Goal: Task Accomplishment & Management: Complete application form

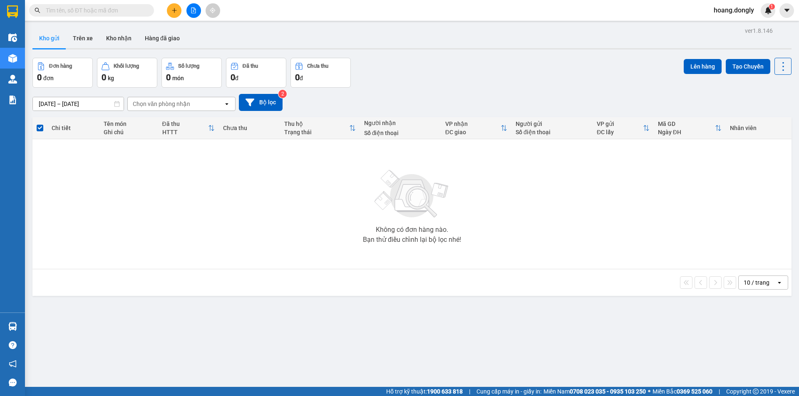
click at [176, 13] on button at bounding box center [174, 10] width 15 height 15
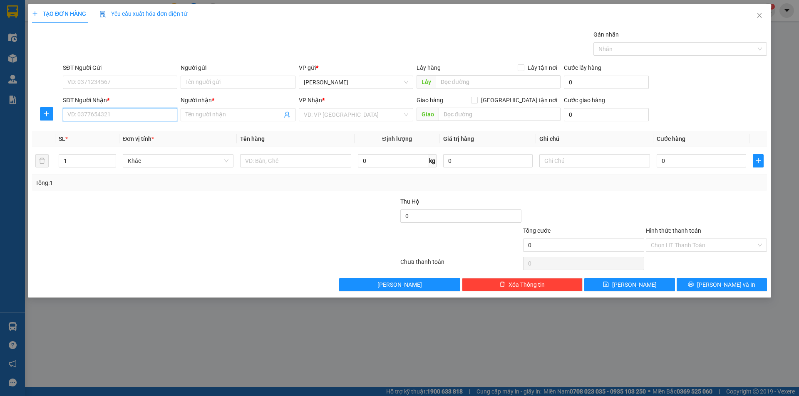
click at [142, 115] on input "SĐT Người Nhận *" at bounding box center [120, 114] width 114 height 13
type input "0333171251"
click at [228, 115] on input "Người nhận *" at bounding box center [234, 114] width 96 height 9
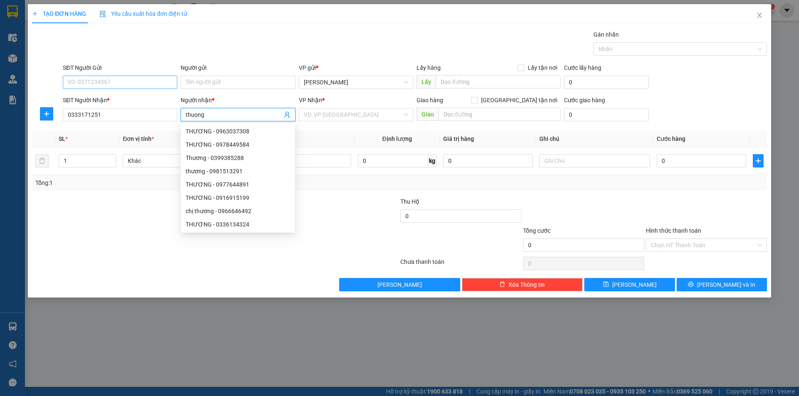
type input "thuong"
click at [106, 80] on input "SĐT Người Gửi" at bounding box center [120, 82] width 114 height 13
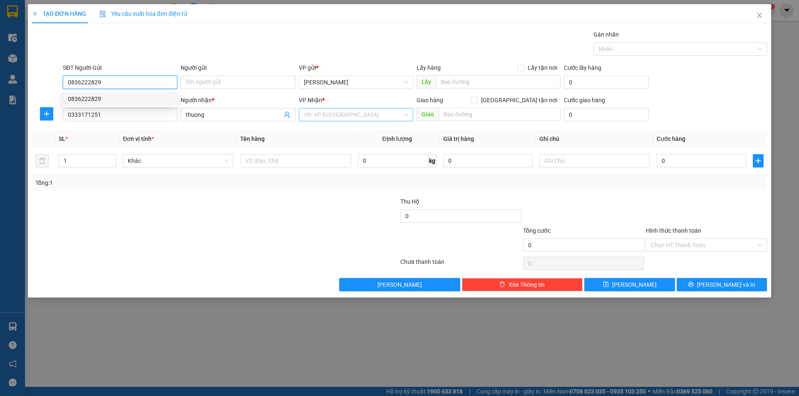
type input "0836222829"
click at [337, 114] on input "search" at bounding box center [353, 115] width 99 height 12
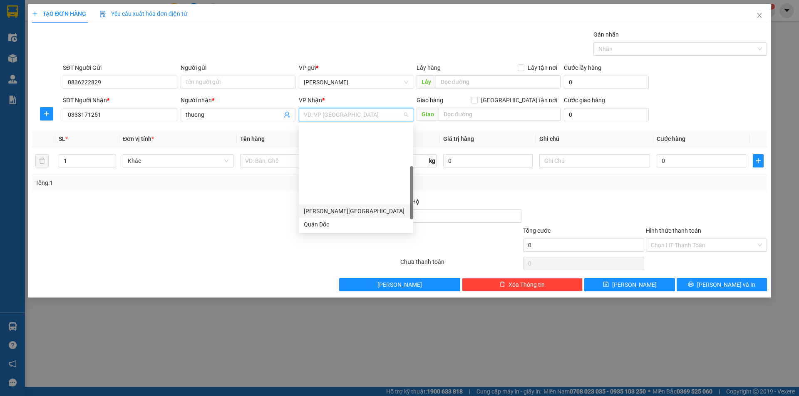
scroll to position [120, 0]
click at [352, 208] on div "VP Giải Phóng" at bounding box center [356, 211] width 104 height 9
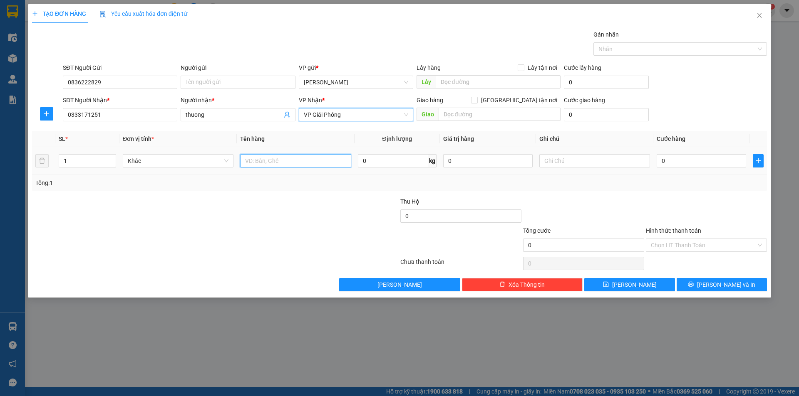
click at [295, 158] on input "text" at bounding box center [295, 160] width 111 height 13
type input "1 xôp"
click at [275, 215] on div at bounding box center [153, 211] width 245 height 29
drag, startPoint x: 674, startPoint y: 159, endPoint x: 628, endPoint y: 159, distance: 45.8
click at [673, 159] on input "0" at bounding box center [700, 160] width 89 height 13
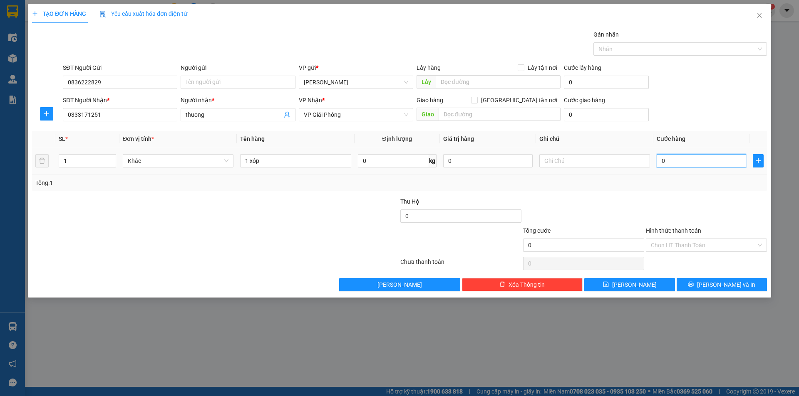
click at [660, 161] on input "0" at bounding box center [700, 160] width 89 height 13
type input "50"
drag, startPoint x: 666, startPoint y: 199, endPoint x: 661, endPoint y: 189, distance: 11.0
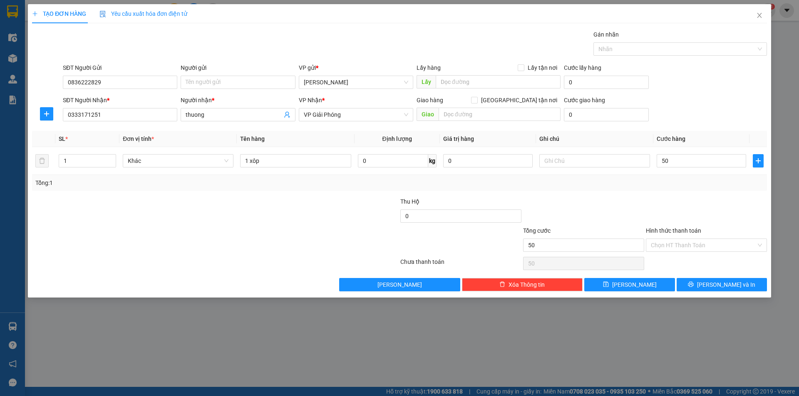
click at [666, 198] on div at bounding box center [706, 211] width 123 height 29
type input "50.000"
click at [690, 245] on input "Hình thức thanh toán" at bounding box center [703, 245] width 105 height 12
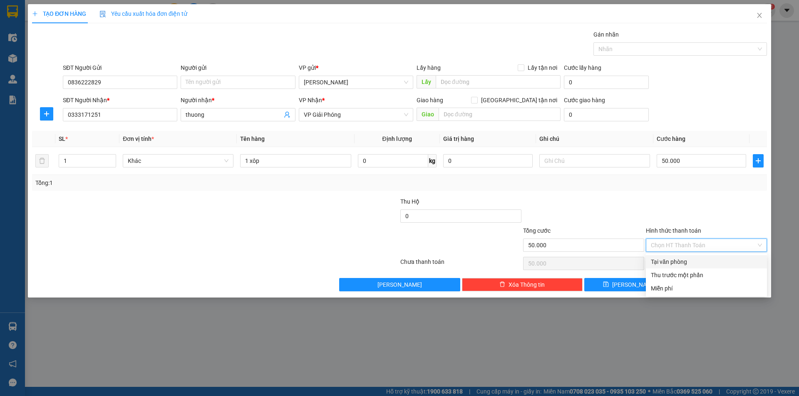
click at [686, 261] on div "Tại văn phòng" at bounding box center [706, 262] width 111 height 9
type input "0"
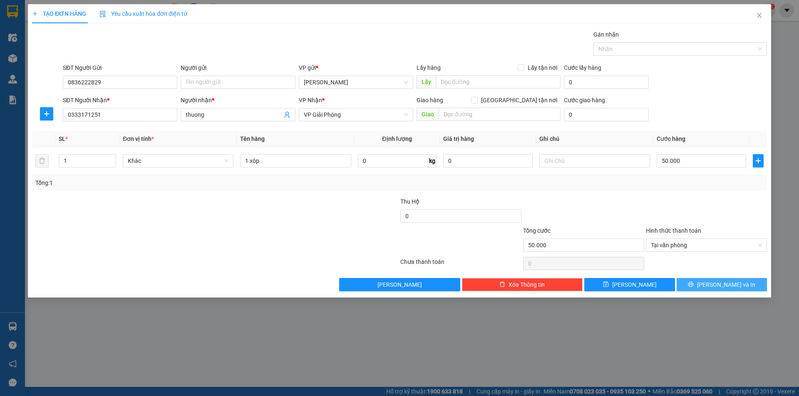
click at [703, 287] on button "[PERSON_NAME] và In" at bounding box center [721, 284] width 90 height 13
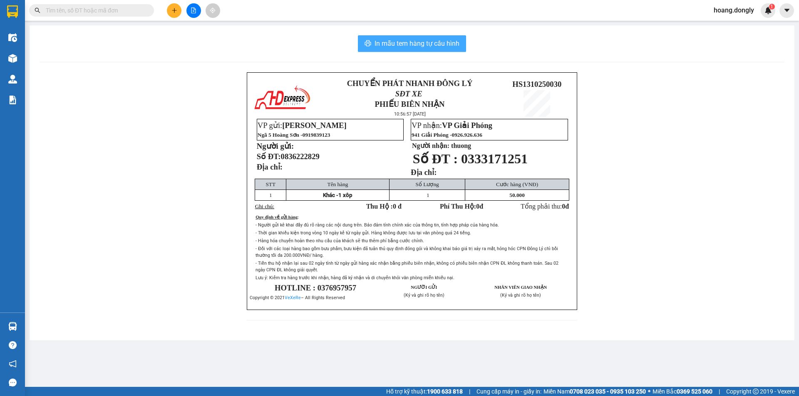
click at [423, 49] on button "In mẫu tem hàng tự cấu hình" at bounding box center [412, 43] width 108 height 17
